Goal: Information Seeking & Learning: Learn about a topic

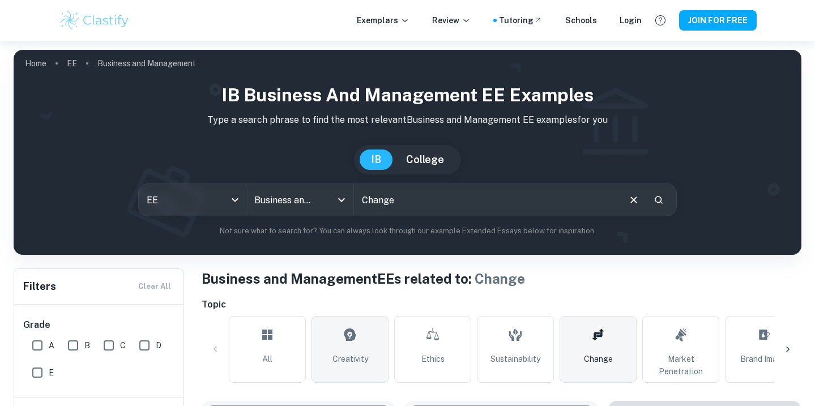
click at [361, 343] on link "Creativity" at bounding box center [350, 349] width 77 height 67
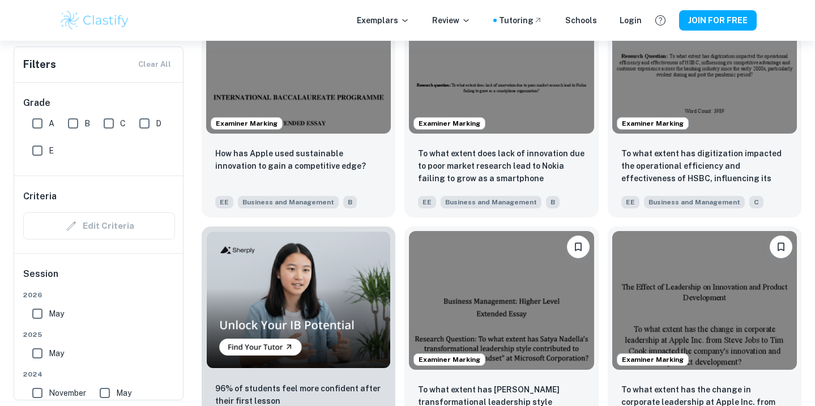
scroll to position [315, 0]
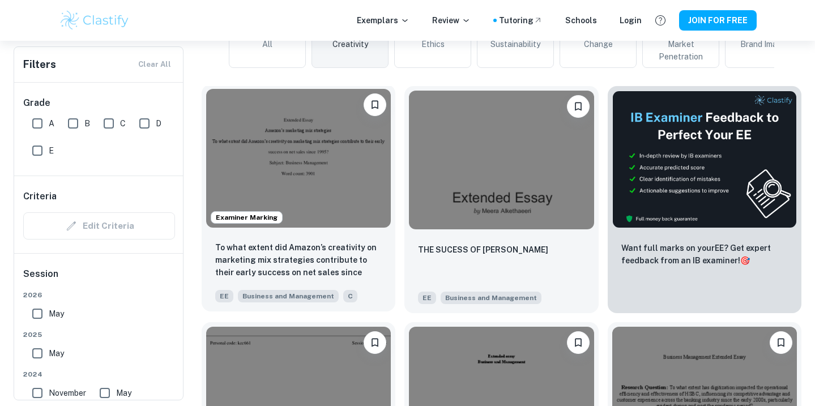
click at [362, 185] on img at bounding box center [298, 158] width 185 height 139
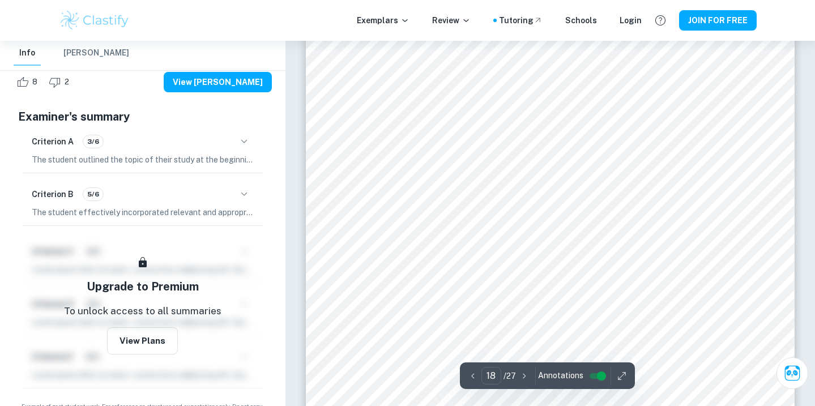
scroll to position [12473, 0]
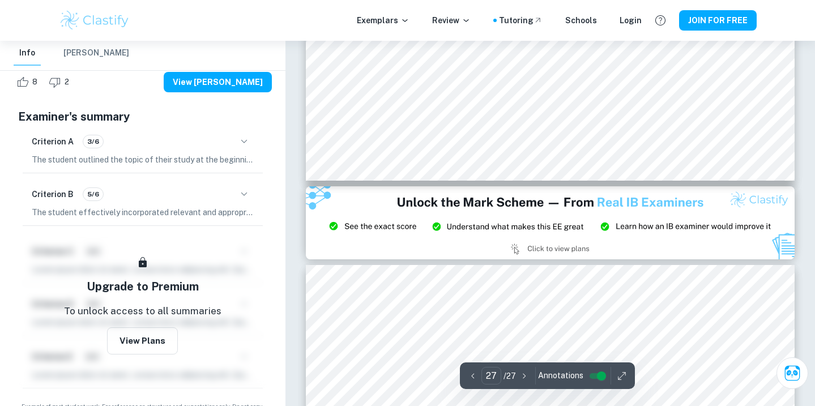
type input "26"
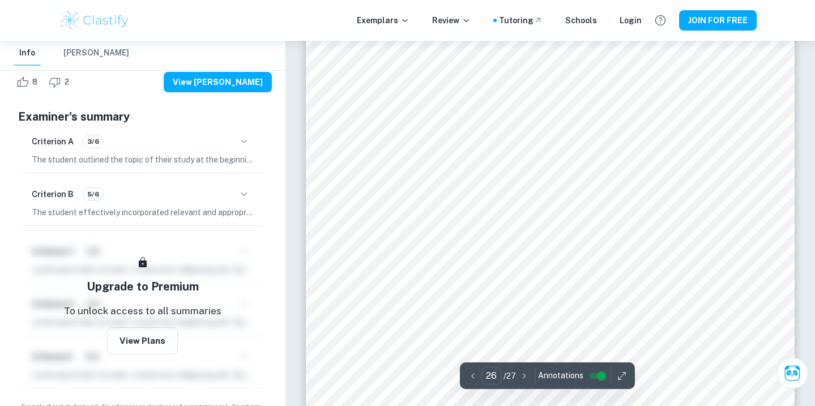
scroll to position [17832, 0]
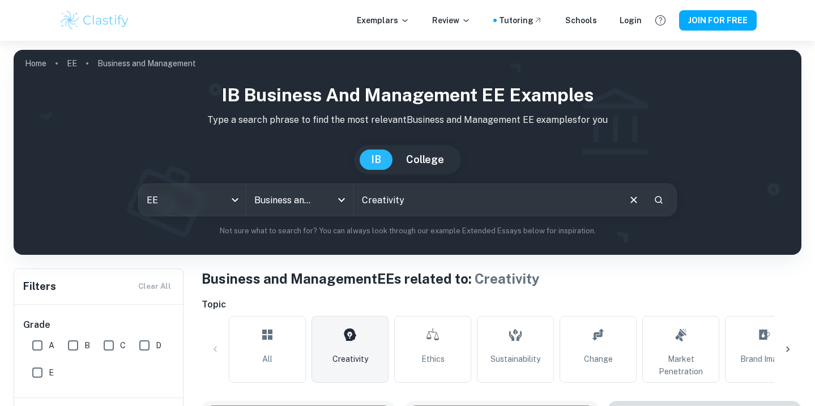
scroll to position [28, 0]
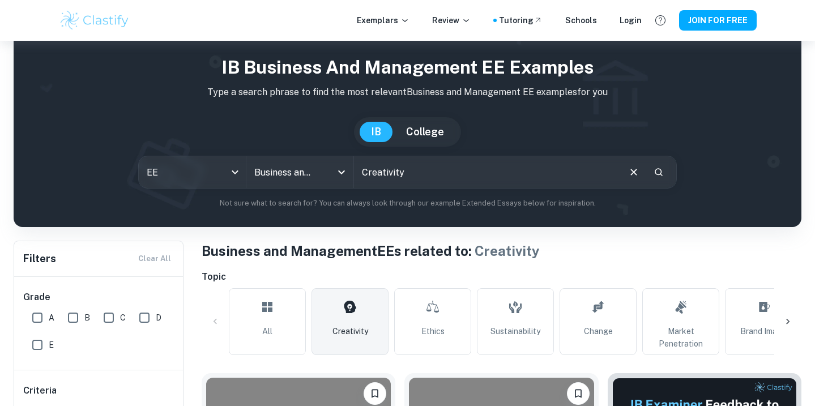
click at [788, 324] on icon at bounding box center [788, 321] width 11 height 11
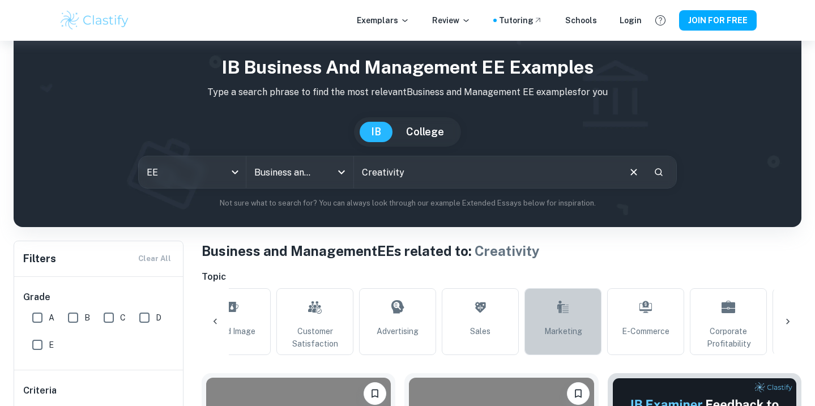
click at [576, 329] on span "Marketing" at bounding box center [564, 331] width 38 height 12
type input "Marketing"
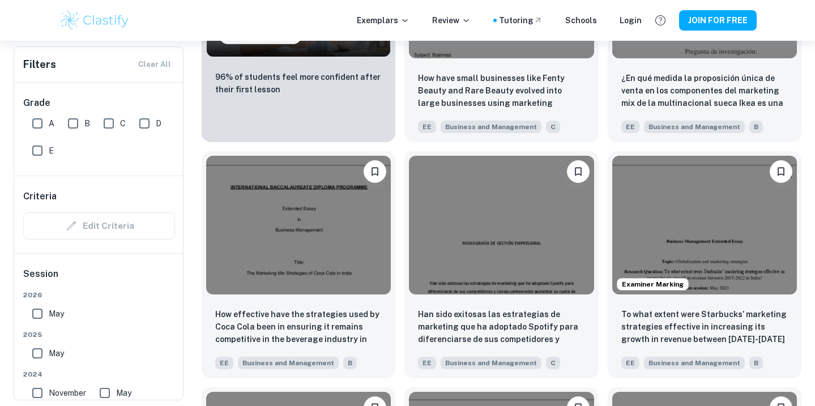
scroll to position [1048, 0]
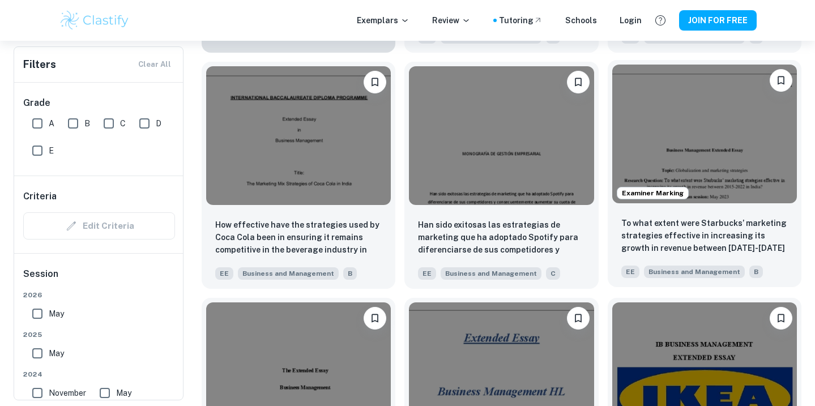
click at [750, 193] on img at bounding box center [705, 134] width 185 height 139
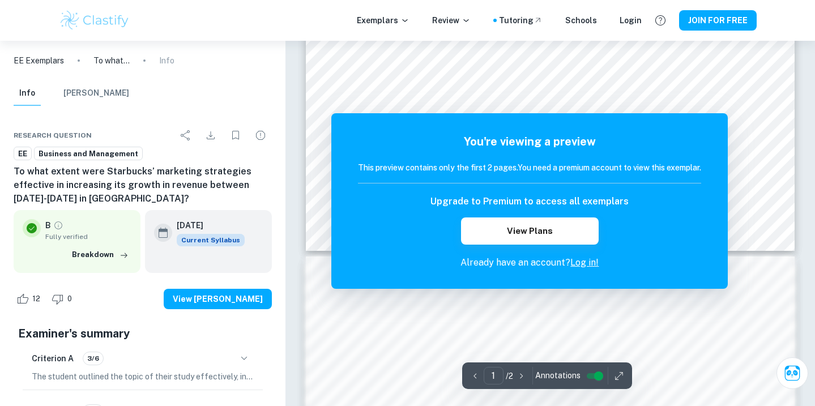
scroll to position [616, 0]
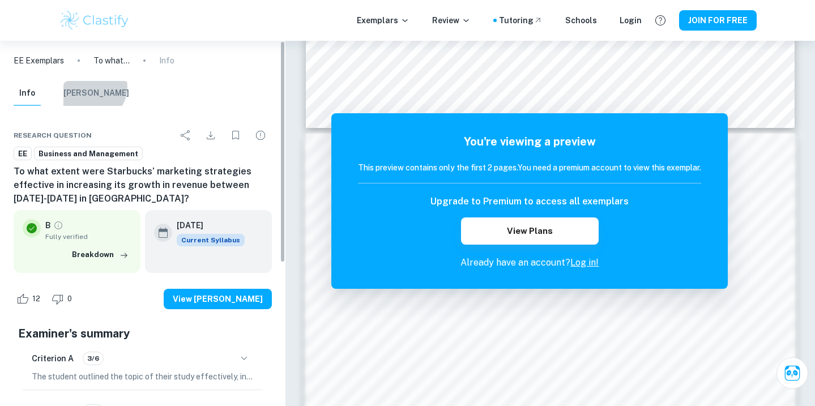
click at [92, 87] on button "[PERSON_NAME]" at bounding box center [96, 93] width 66 height 25
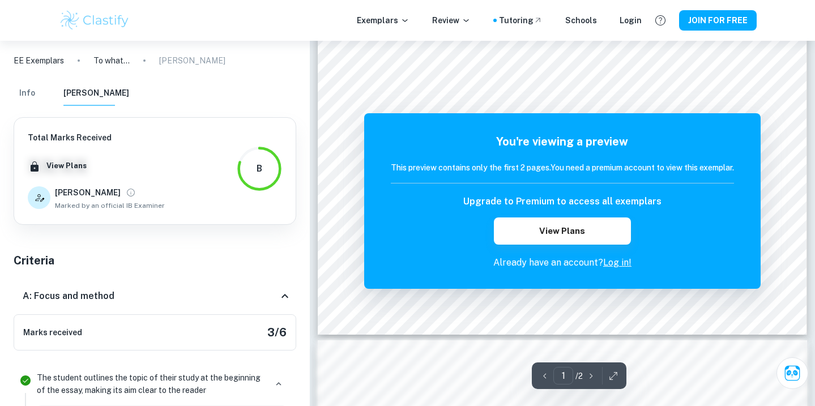
scroll to position [137, 0]
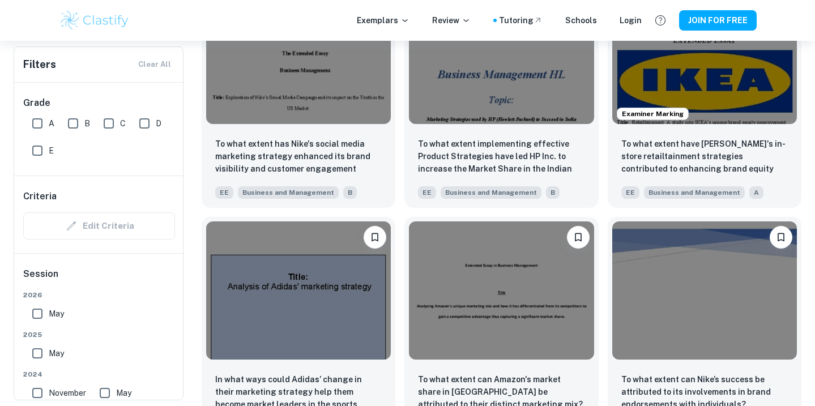
scroll to position [1379, 0]
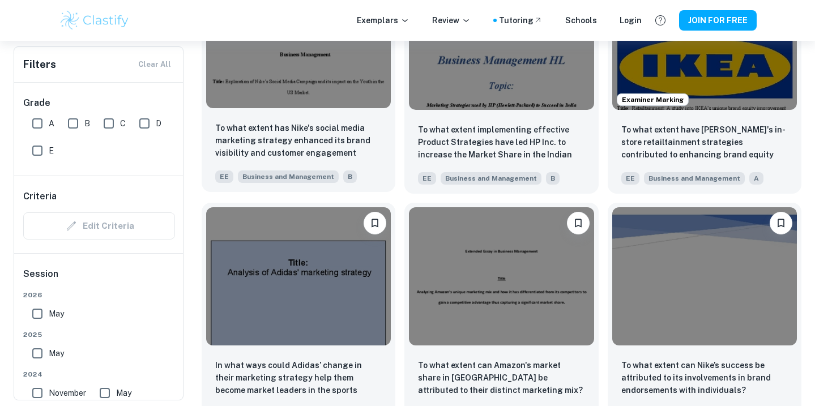
click at [335, 92] on img at bounding box center [298, 38] width 185 height 139
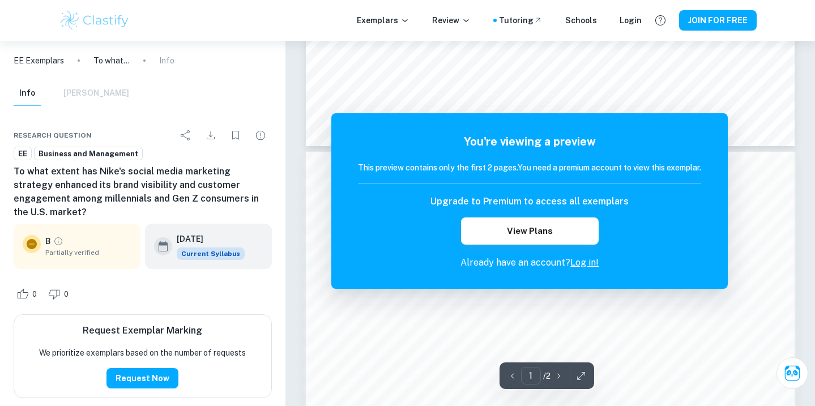
scroll to position [542, 0]
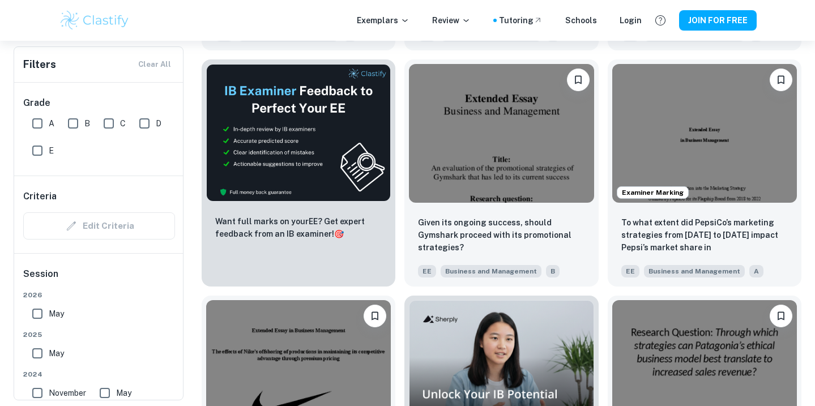
scroll to position [1775, 0]
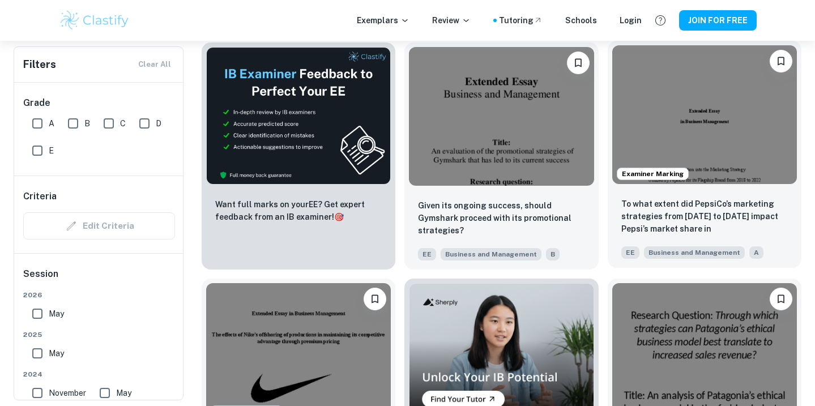
click at [744, 129] on img at bounding box center [705, 114] width 185 height 139
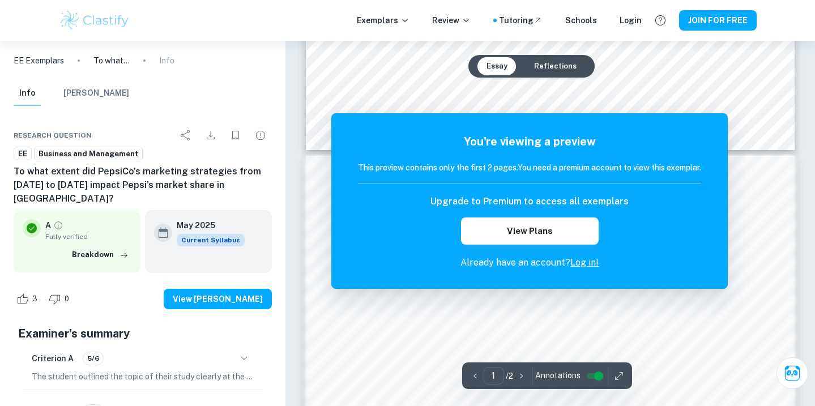
scroll to position [533, 0]
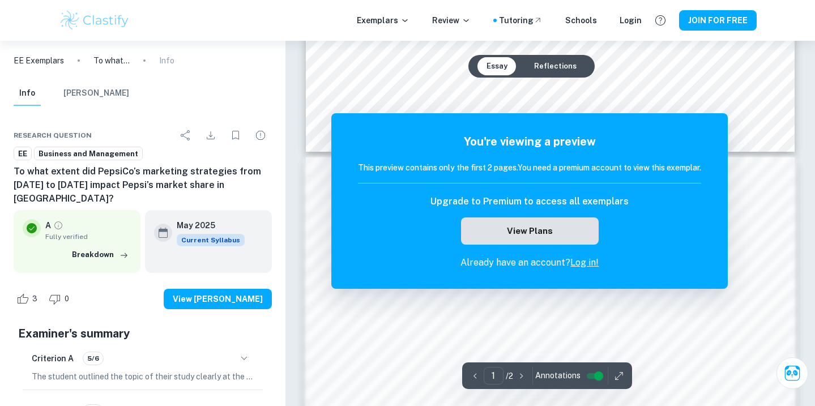
click at [576, 231] on button "View Plans" at bounding box center [529, 231] width 137 height 27
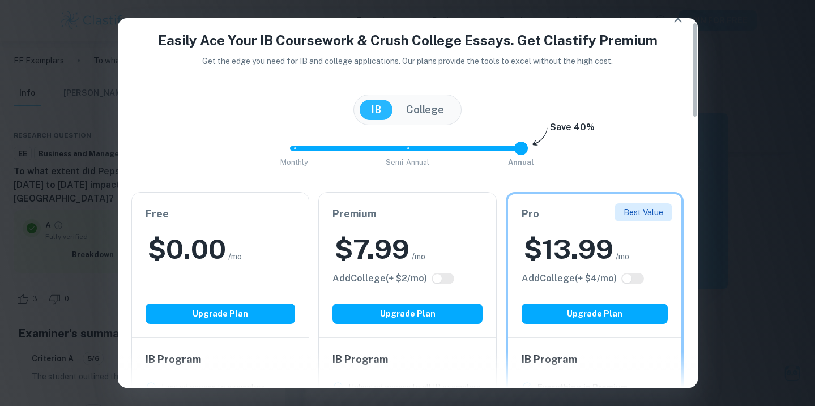
scroll to position [15, 0]
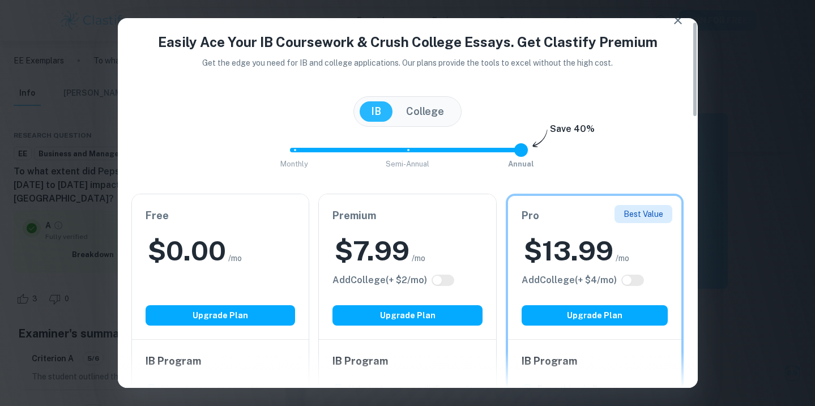
click at [409, 148] on span at bounding box center [403, 150] width 227 height 5
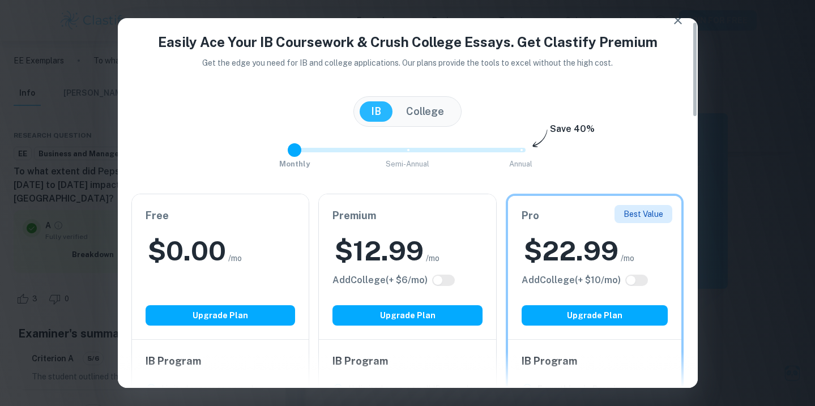
drag, startPoint x: 409, startPoint y: 148, endPoint x: 295, endPoint y: 163, distance: 114.8
click at [295, 160] on span "Monthly Semi-Annual Annual" at bounding box center [408, 150] width 227 height 19
click at [521, 146] on div "Monthly Semi-Annual Annual Save 40%" at bounding box center [407, 156] width 553 height 31
click at [521, 151] on span at bounding box center [522, 150] width 2 height 2
type input "2"
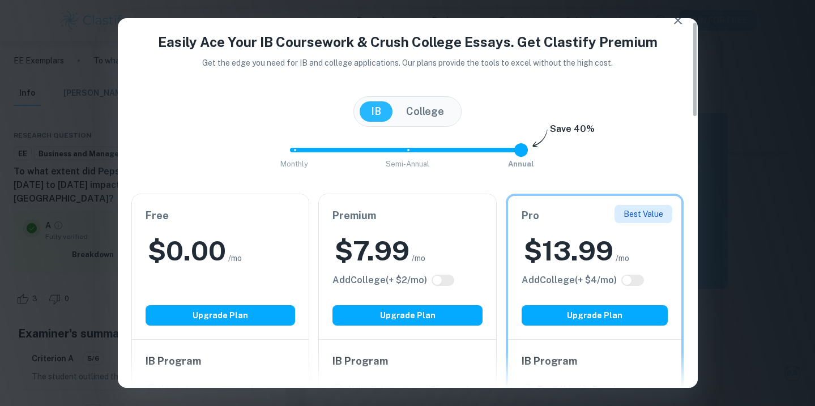
click at [671, 23] on icon "button" at bounding box center [678, 21] width 14 height 14
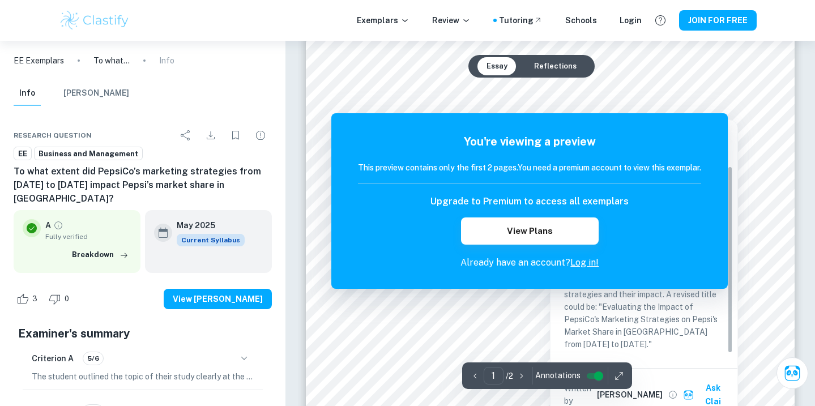
scroll to position [7, 0]
